Goal: Task Accomplishment & Management: Use online tool/utility

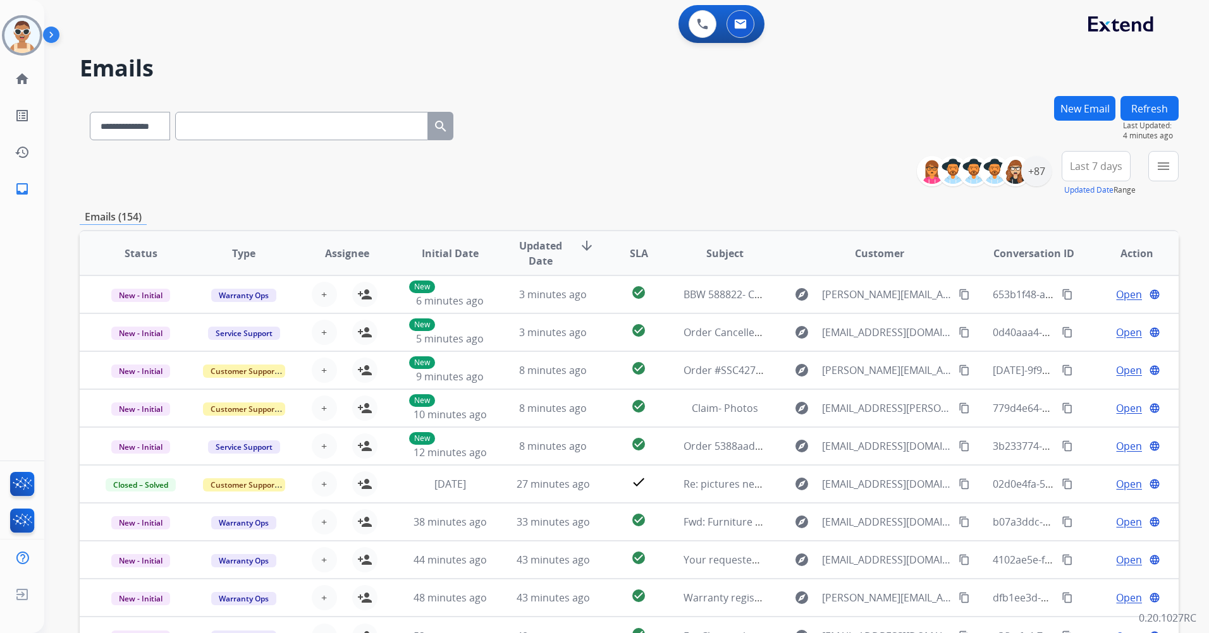
select select "**********"
click at [1038, 169] on div "+87" at bounding box center [1036, 171] width 30 height 30
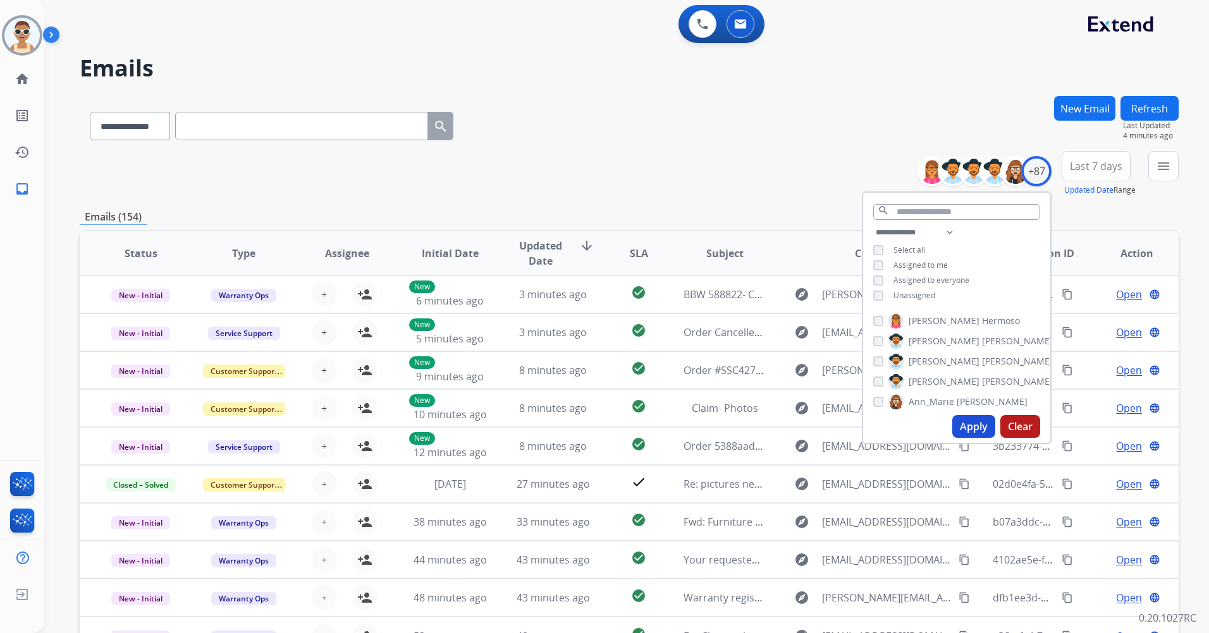
click at [913, 294] on span "Unassigned" at bounding box center [914, 295] width 42 height 11
click at [913, 265] on span "Assigned to me" at bounding box center [920, 265] width 54 height 11
click at [924, 211] on input "text" at bounding box center [956, 212] width 167 height 16
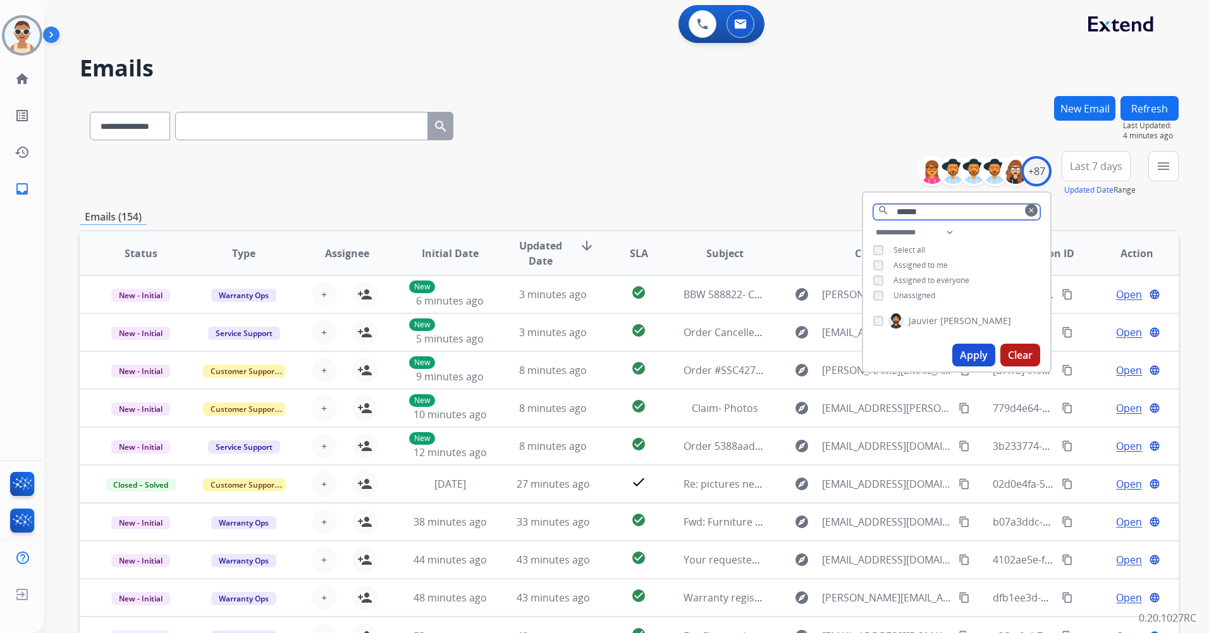
type input "******"
click at [960, 348] on button "Apply" at bounding box center [973, 355] width 43 height 23
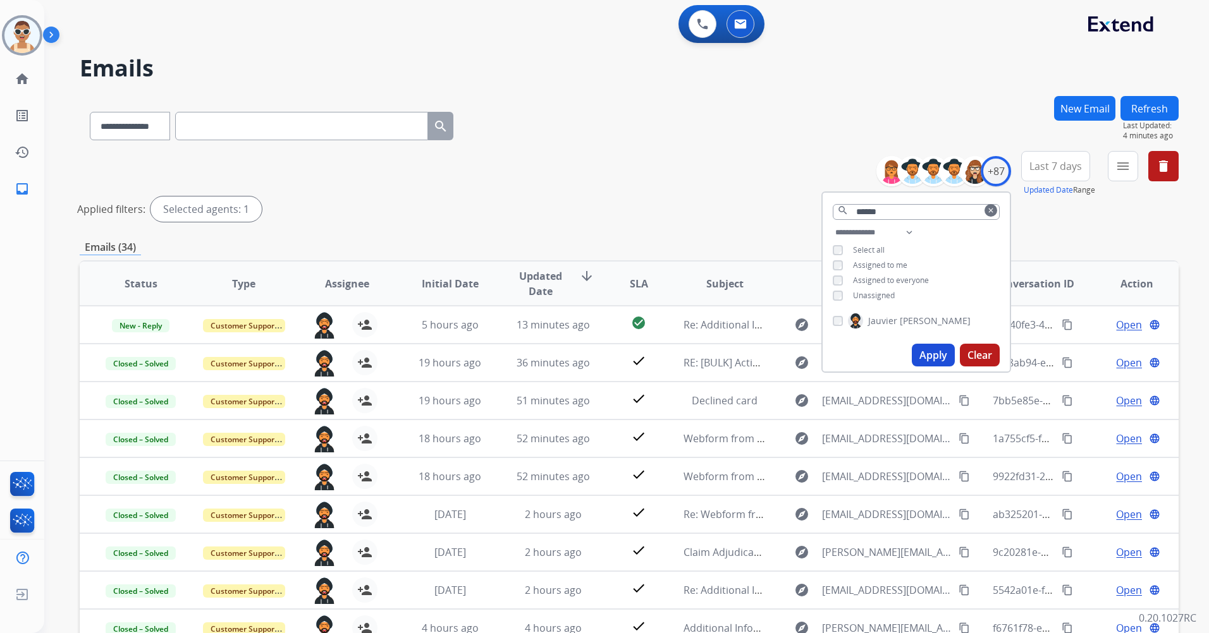
click at [1057, 157] on button "Last 7 days" at bounding box center [1055, 166] width 69 height 30
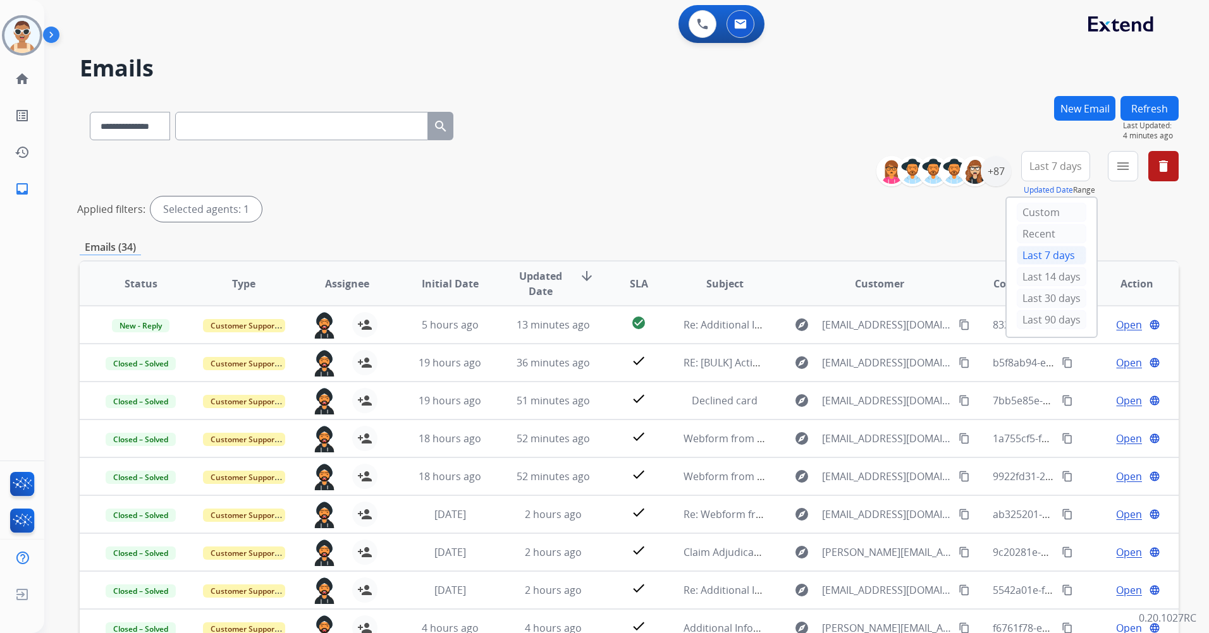
click at [1060, 323] on div "Last 90 days" at bounding box center [1052, 319] width 70 height 19
click at [1113, 169] on button "menu Filters" at bounding box center [1123, 166] width 30 height 30
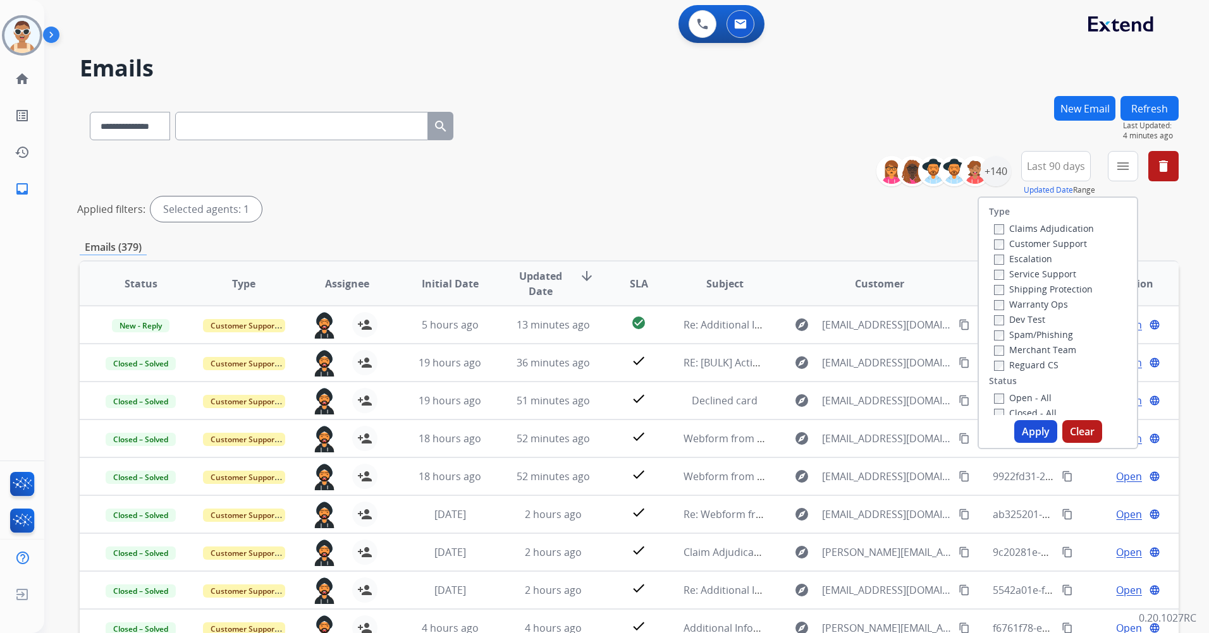
click at [1071, 242] on label "Customer Support" at bounding box center [1040, 244] width 93 height 12
click at [1064, 283] on div "Shipping Protection" at bounding box center [1044, 288] width 100 height 15
click at [1053, 290] on label "Shipping Protection" at bounding box center [1043, 289] width 99 height 12
drag, startPoint x: 1027, startPoint y: 434, endPoint x: 1065, endPoint y: 326, distance: 113.8
click at [1028, 434] on button "Apply" at bounding box center [1035, 431] width 43 height 23
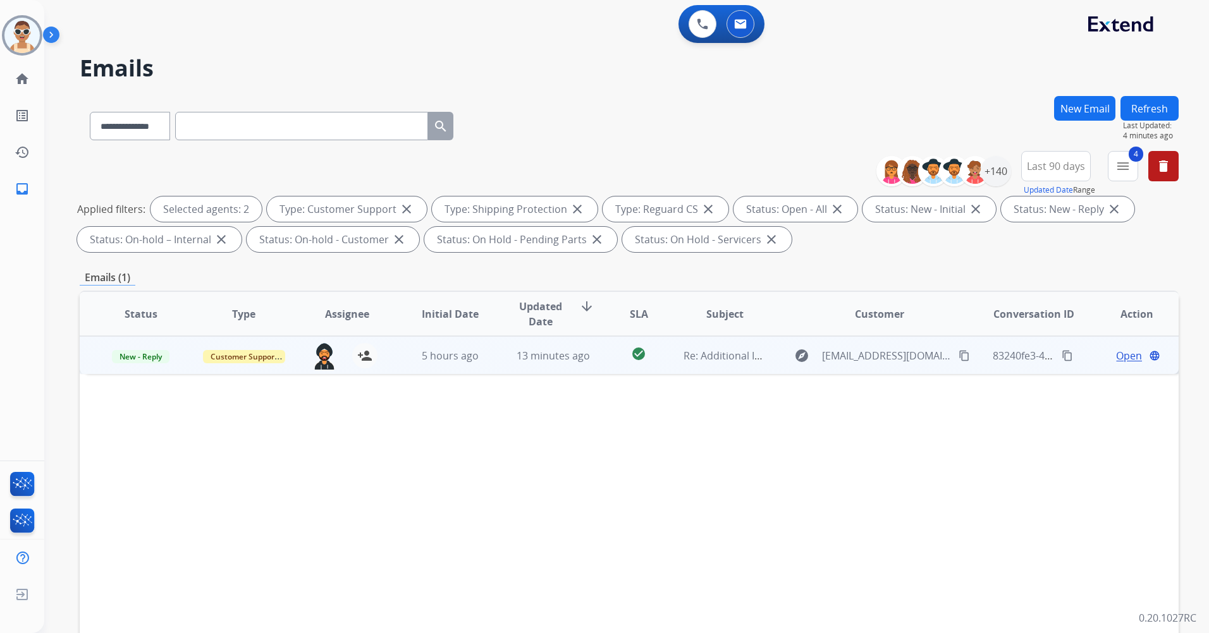
click at [1117, 357] on span "Open" at bounding box center [1129, 355] width 26 height 15
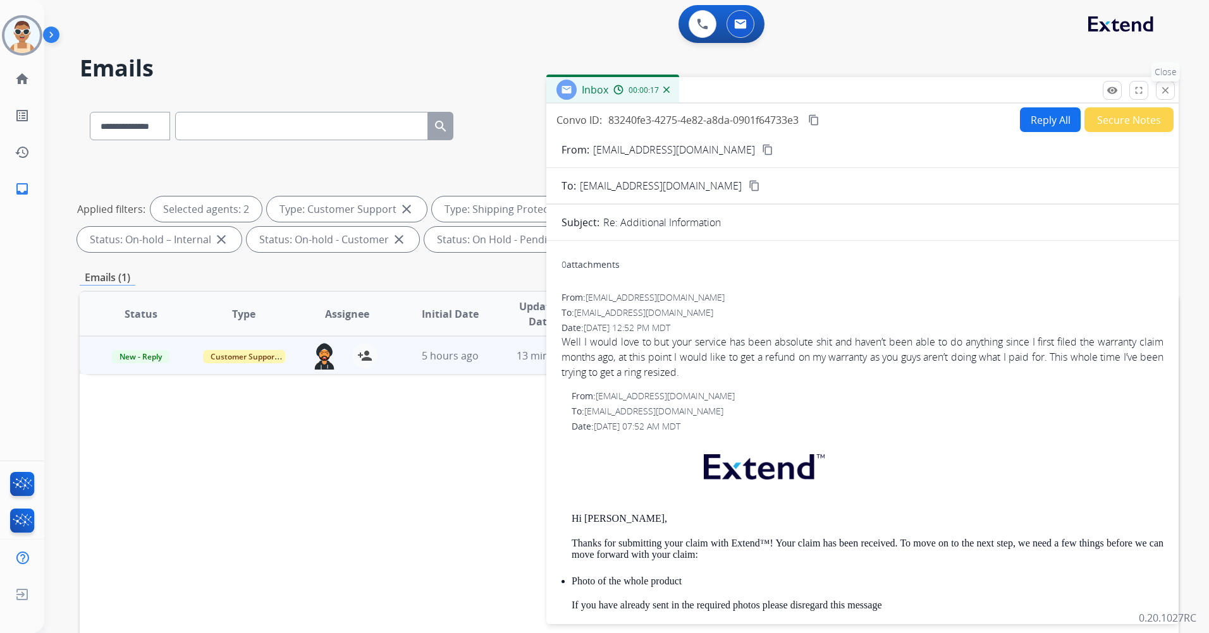
click at [1174, 85] on button "close Close" at bounding box center [1165, 90] width 19 height 19
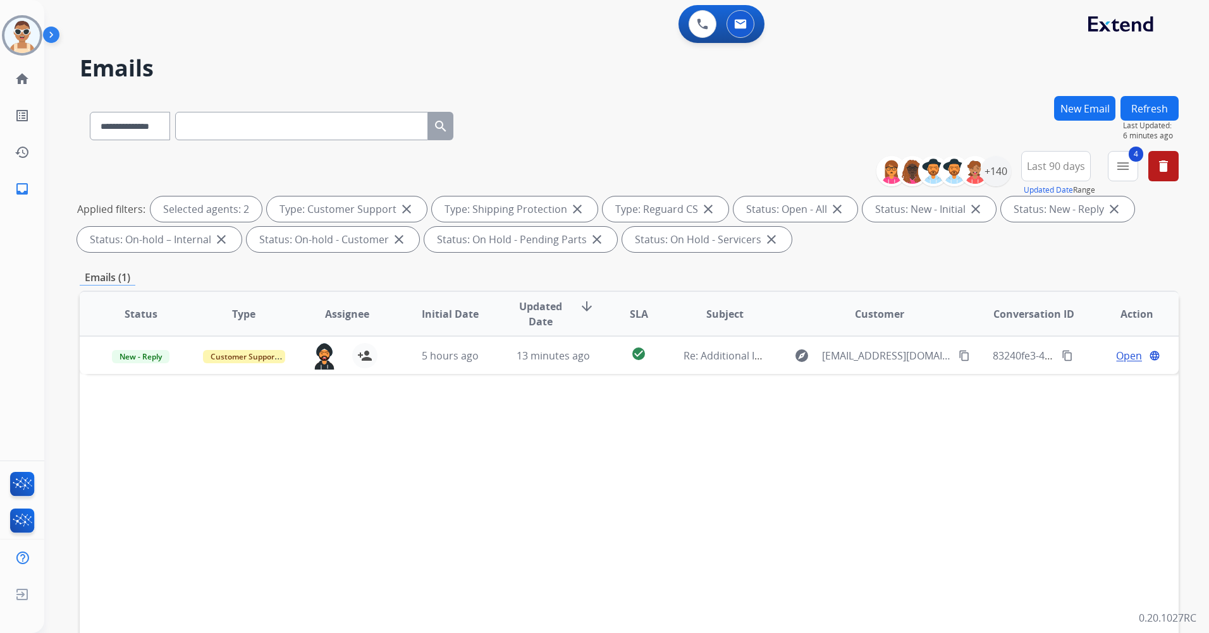
drag, startPoint x: 957, startPoint y: 354, endPoint x: 953, endPoint y: 288, distance: 66.5
click at [958, 354] on mat-icon "content_copy" at bounding box center [963, 355] width 11 height 11
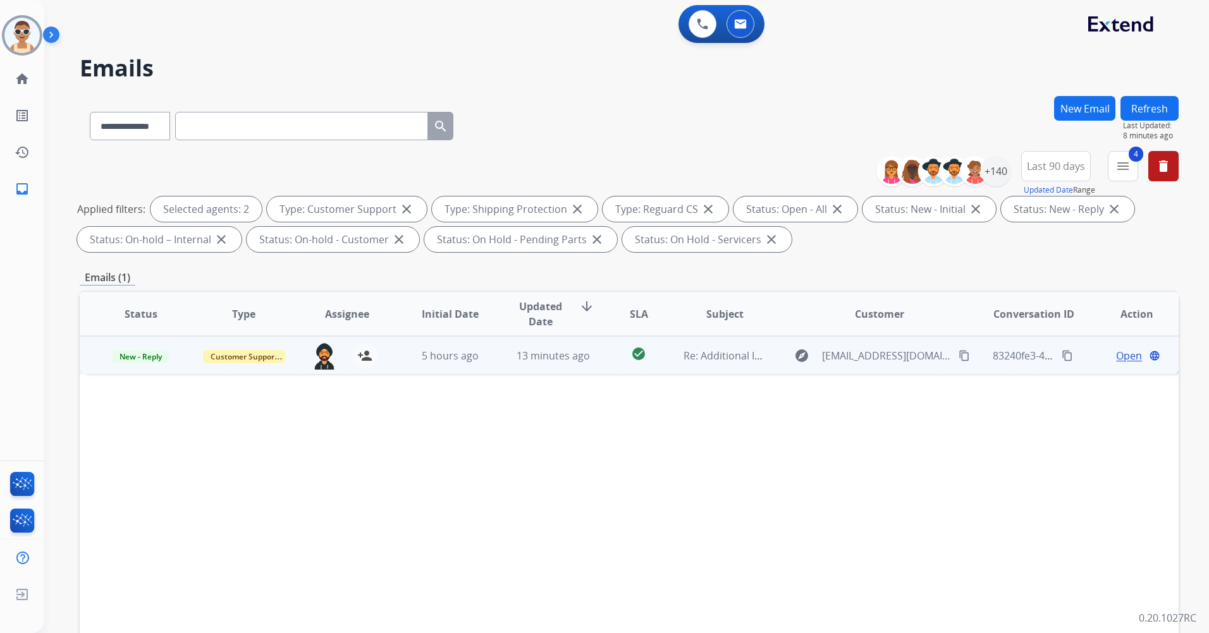
click at [1116, 357] on span "Open" at bounding box center [1129, 355] width 26 height 15
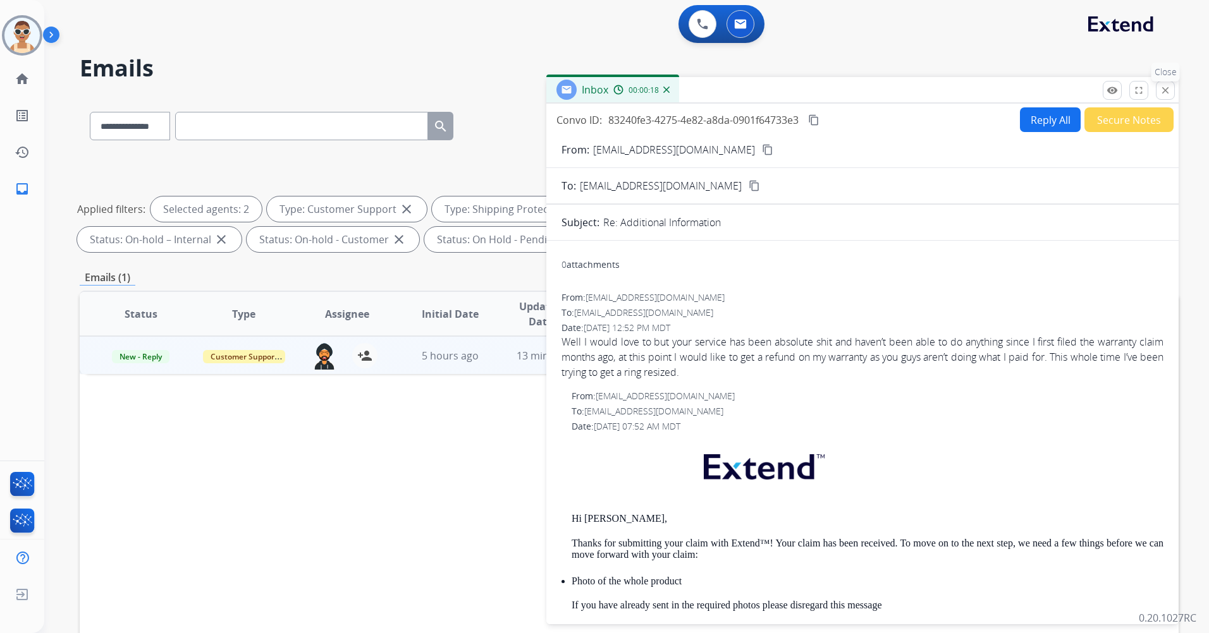
click at [1169, 89] on mat-icon "close" at bounding box center [1164, 90] width 11 height 11
